Goal: Transaction & Acquisition: Subscribe to service/newsletter

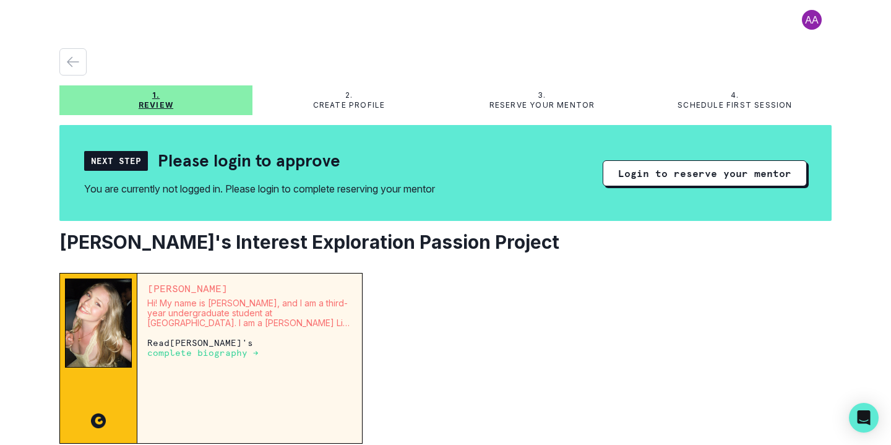
scroll to position [127, 0]
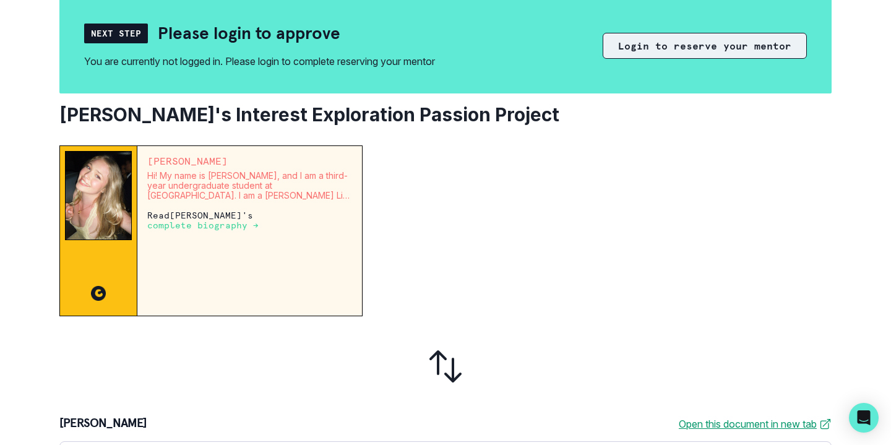
click at [659, 46] on button "Login to reserve your mentor" at bounding box center [705, 46] width 204 height 26
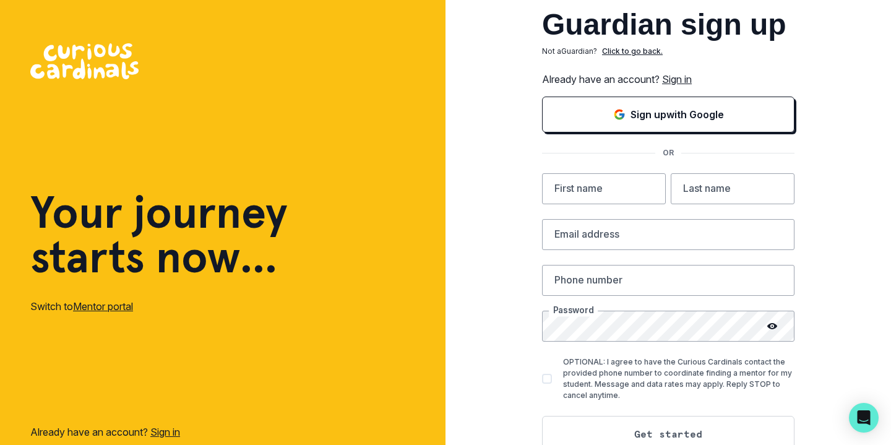
click at [685, 77] on link "Sign in" at bounding box center [677, 79] width 30 height 12
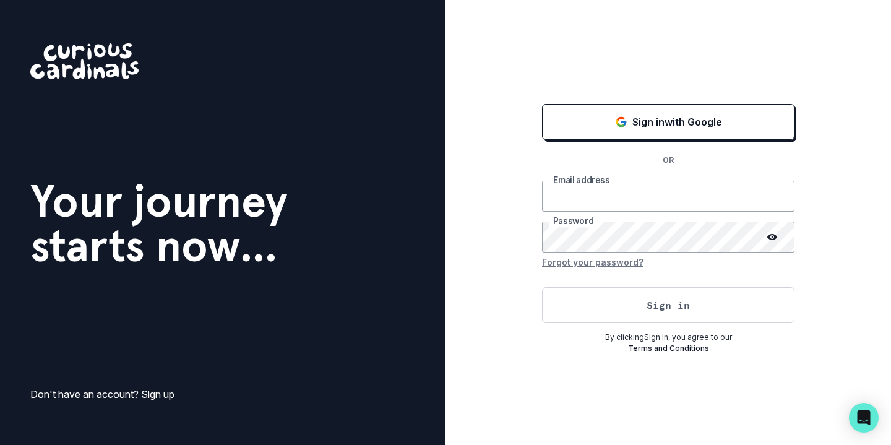
type input "[EMAIL_ADDRESS][DOMAIN_NAME]"
click at [668, 304] on button "Sign in" at bounding box center [668, 305] width 253 height 36
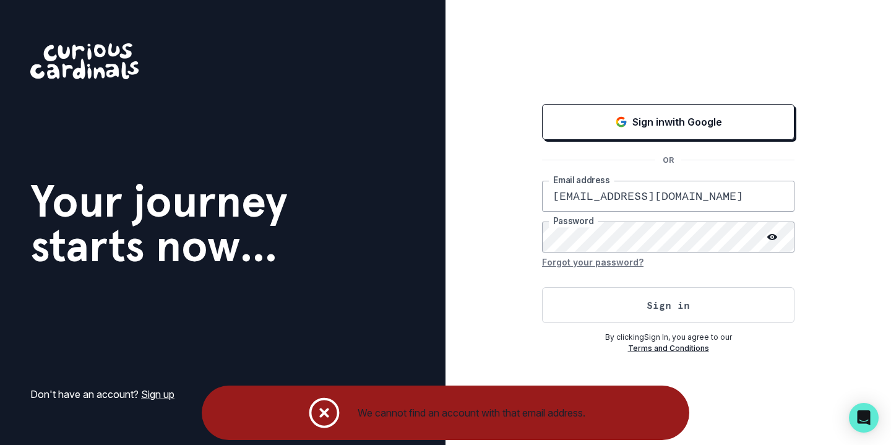
click at [534, 233] on div "Sign in with Google OR [EMAIL_ADDRESS][DOMAIN_NAME] Email address Password Forg…" at bounding box center [669, 222] width 446 height 445
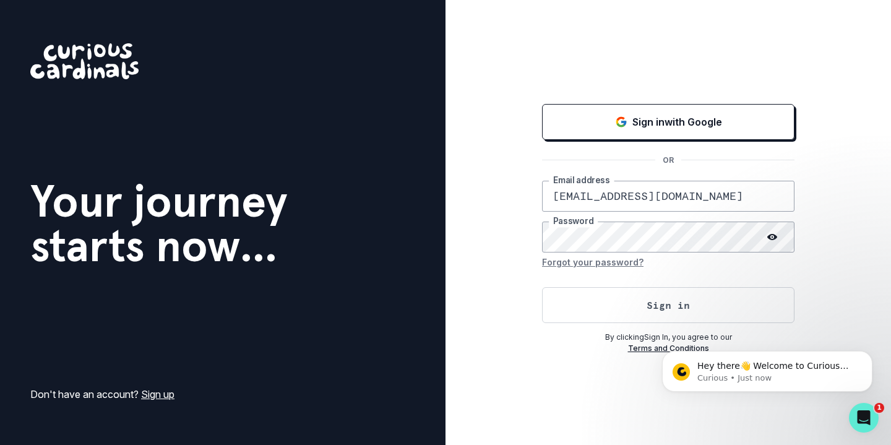
click at [668, 304] on button "Sign in" at bounding box center [668, 305] width 253 height 36
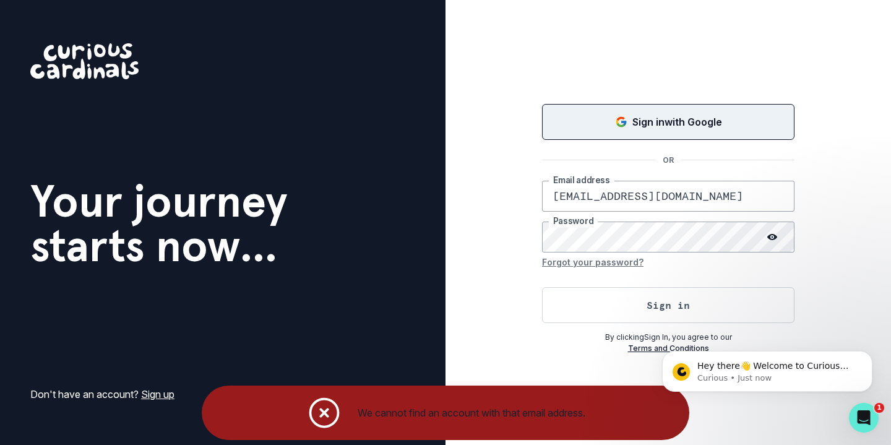
click at [623, 123] on icon "Sign in with Google (GSuite)" at bounding box center [623, 123] width 5 height 5
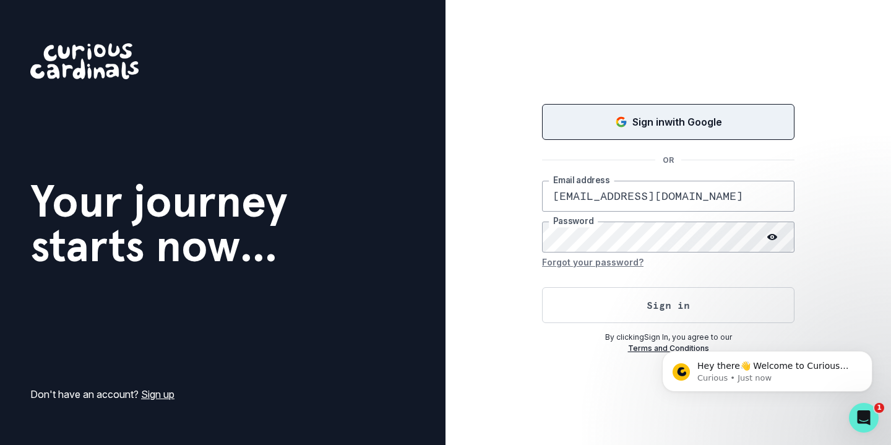
click at [157, 397] on link "Sign up" at bounding box center [157, 394] width 33 height 12
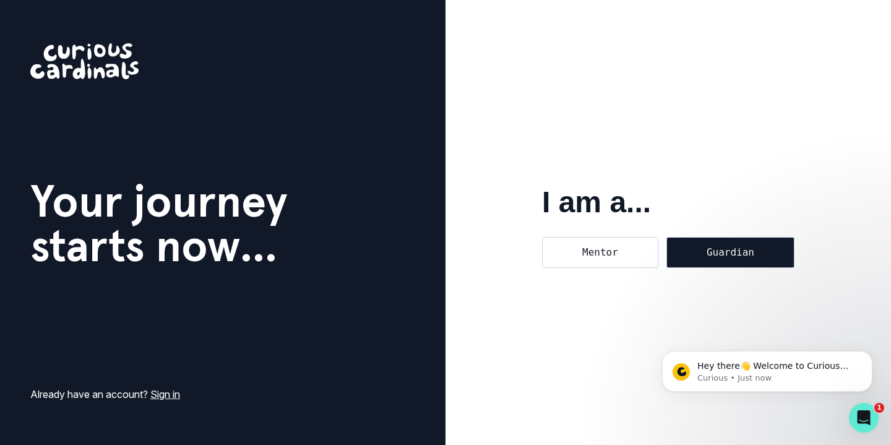
click at [694, 252] on div "Guardian" at bounding box center [731, 252] width 128 height 31
click at [667, 237] on input "Guardian" at bounding box center [666, 236] width 1 height 1
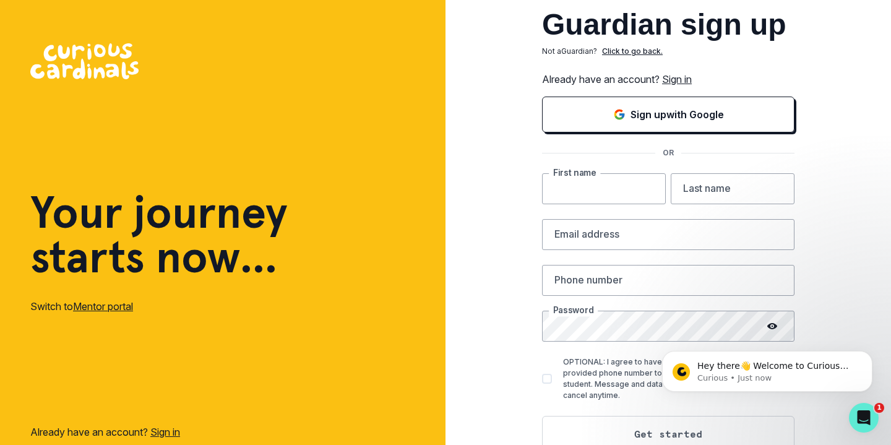
click at [648, 192] on input "text" at bounding box center [604, 188] width 124 height 31
type input "ariane"
type input "[PERSON_NAME]"
type input "[EMAIL_ADDRESS][DOMAIN_NAME]"
type input "9178687839"
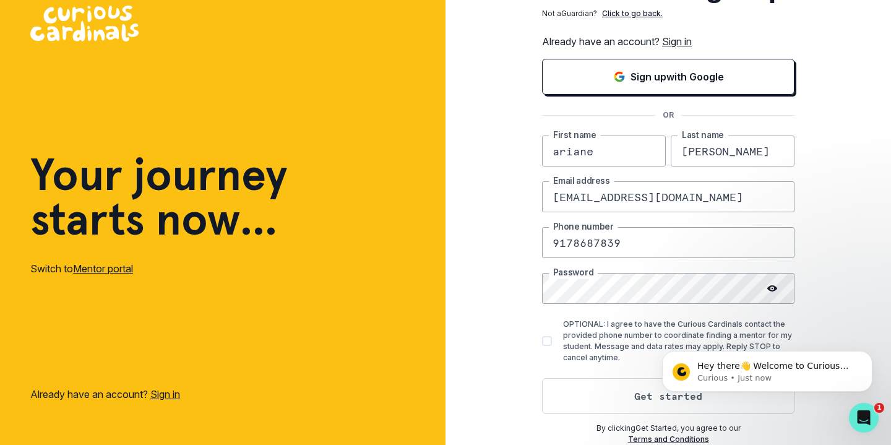
scroll to position [38, 0]
click at [543, 341] on span at bounding box center [547, 341] width 10 height 10
click at [542, 341] on input "OPTIONAL: I agree to have the Curious Cardinals contact the provided phone numb…" at bounding box center [542, 341] width 1 height 1
checkbox input "true"
click at [615, 411] on button "Get started" at bounding box center [668, 396] width 253 height 36
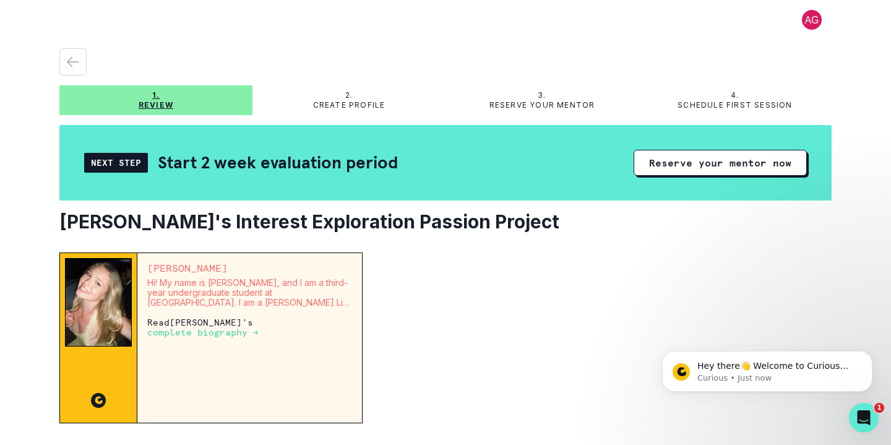
click at [127, 158] on div "Next Step" at bounding box center [116, 163] width 64 height 20
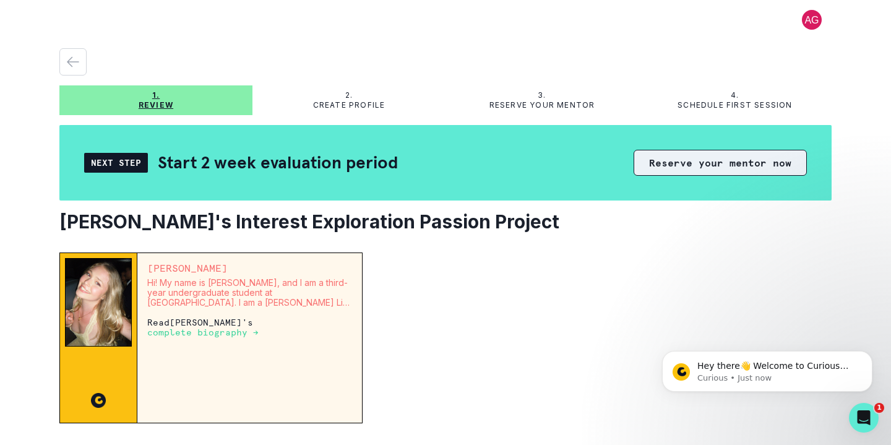
click at [660, 160] on button "Reserve your mentor now" at bounding box center [720, 163] width 173 height 26
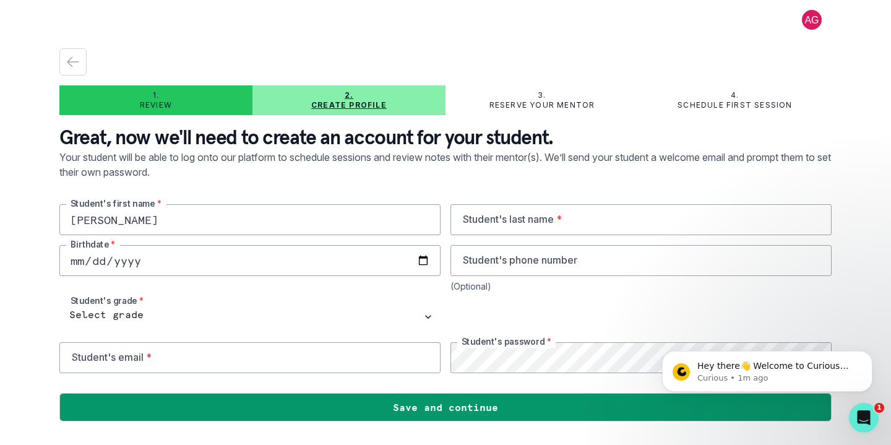
type input "[PERSON_NAME]"
click at [185, 360] on input "email" at bounding box center [249, 357] width 381 height 31
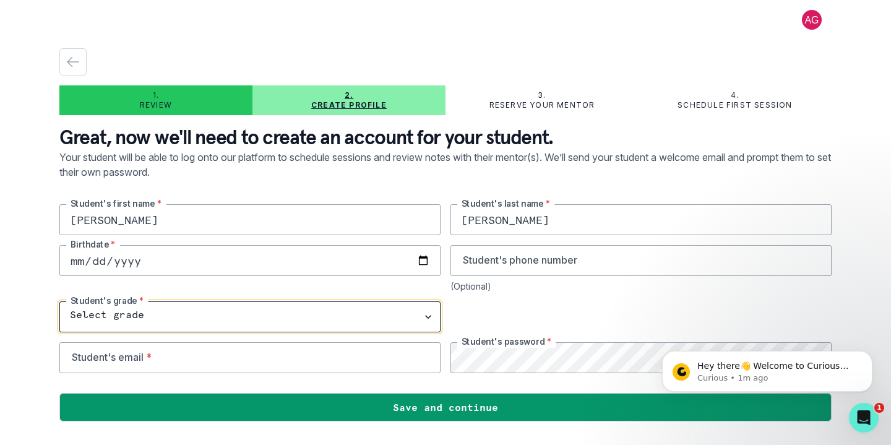
select select "9th Grade"
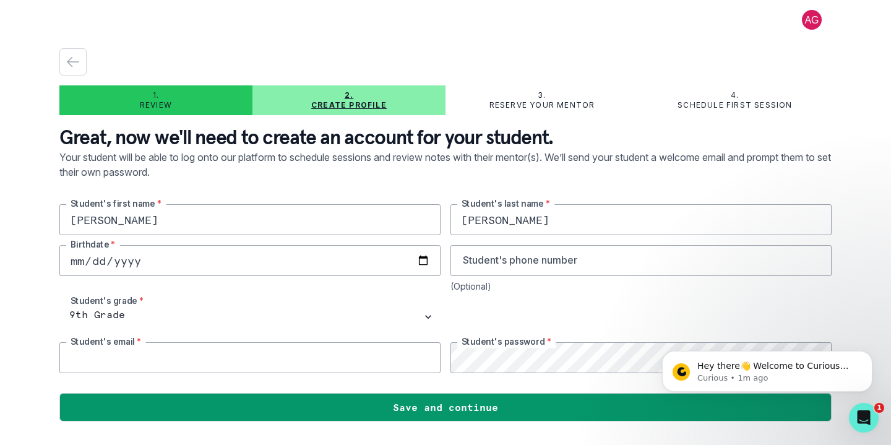
click at [158, 360] on input "email" at bounding box center [249, 357] width 381 height 31
drag, startPoint x: 134, startPoint y: 361, endPoint x: 65, endPoint y: 353, distance: 69.1
click at [65, 353] on input "[PERSON_NAME]" at bounding box center [249, 357] width 381 height 31
paste input "[EMAIL_ADDRESS][DOMAIN_NAME]"
type input "[EMAIL_ADDRESS][DOMAIN_NAME]"
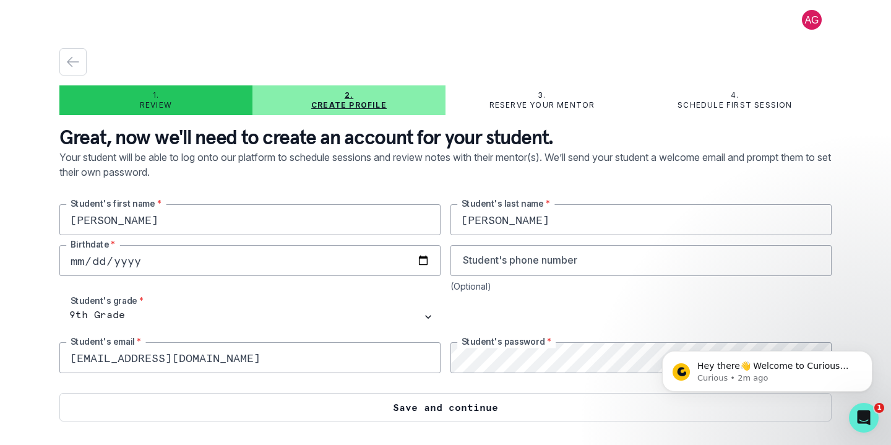
click at [563, 407] on button "Save and continue" at bounding box center [445, 407] width 772 height 28
type input "[DATE]"
click at [478, 408] on button "Save and continue" at bounding box center [445, 407] width 772 height 28
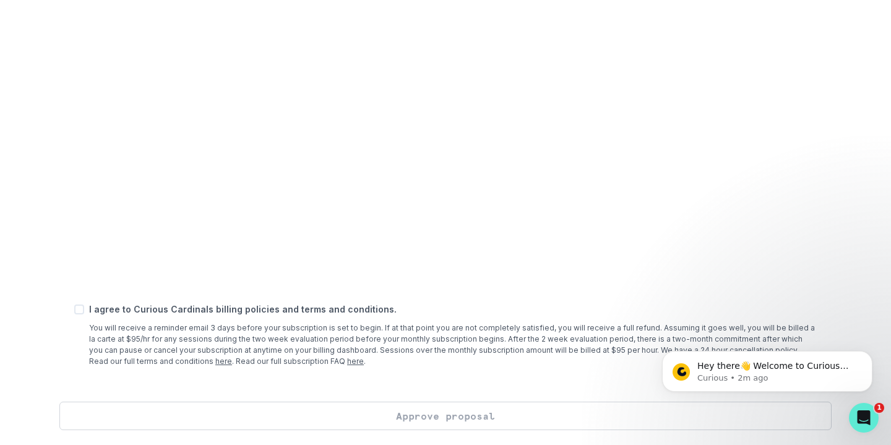
scroll to position [478, 0]
click at [78, 313] on span at bounding box center [79, 309] width 10 height 10
click at [74, 309] on input "checkbox" at bounding box center [74, 309] width 1 height 1
checkbox input "true"
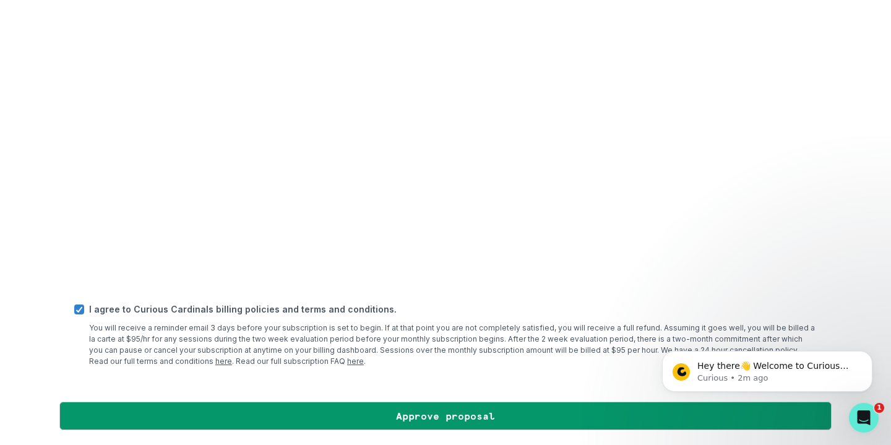
scroll to position [0, 0]
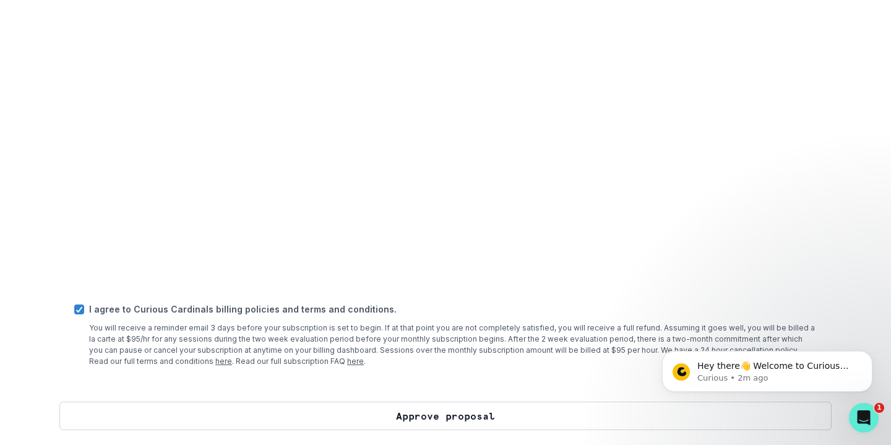
click at [438, 410] on button "Approve proposal" at bounding box center [445, 416] width 772 height 28
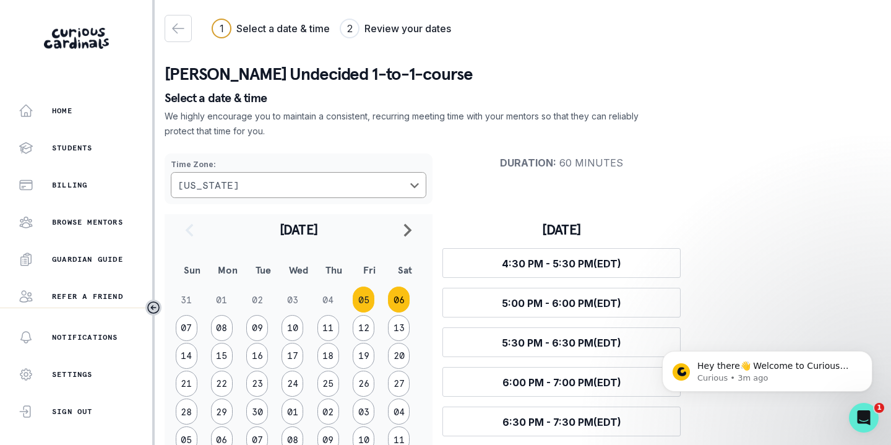
click at [399, 298] on button "06" at bounding box center [399, 300] width 22 height 26
click at [186, 326] on button "07" at bounding box center [187, 328] width 22 height 26
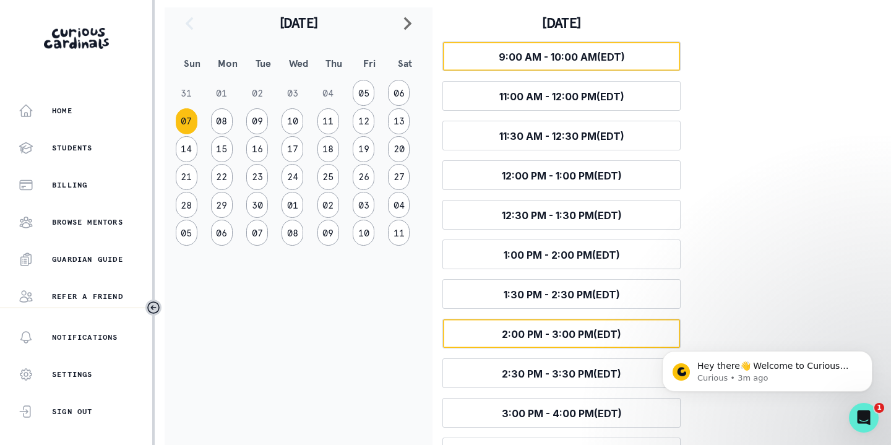
scroll to position [307, 0]
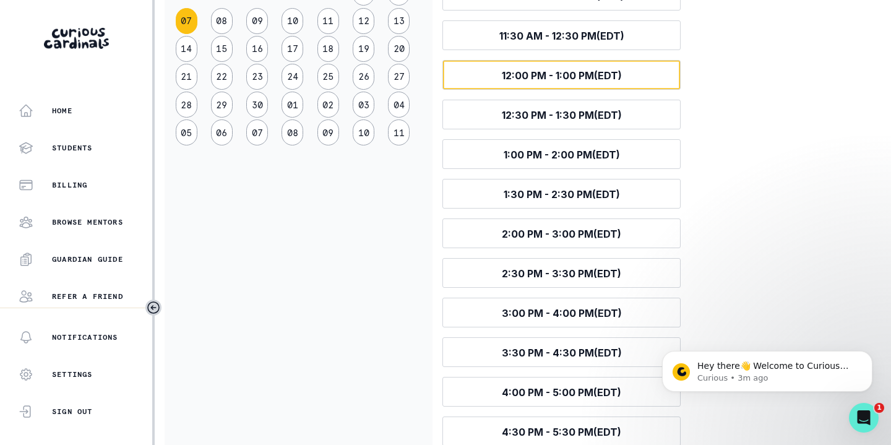
click at [493, 74] on button "Select time 12:00 PM - 1:00 PM (EDT)" at bounding box center [562, 75] width 238 height 30
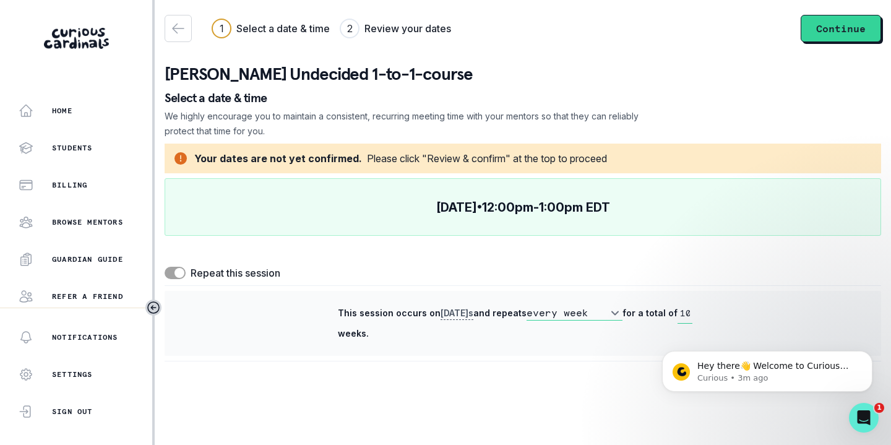
scroll to position [0, 0]
click at [828, 27] on button "Continue" at bounding box center [841, 28] width 80 height 27
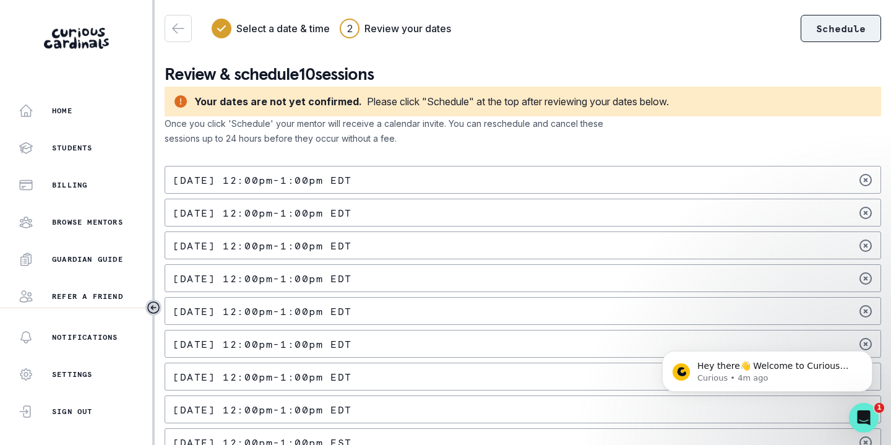
click at [842, 24] on button "Schedule" at bounding box center [841, 28] width 80 height 27
